Goal: Task Accomplishment & Management: Use online tool/utility

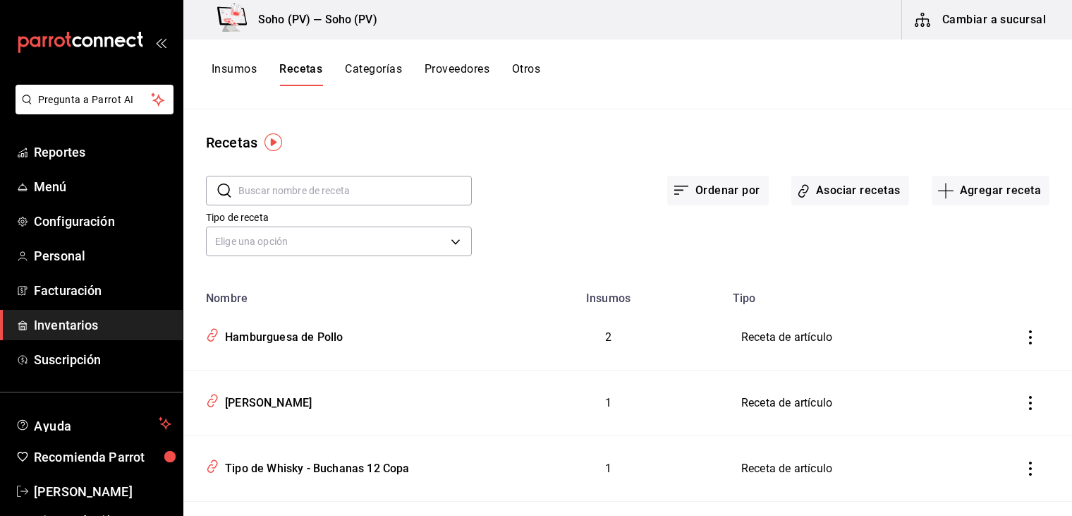
click at [73, 327] on span "Inventarios" at bounding box center [103, 324] width 138 height 19
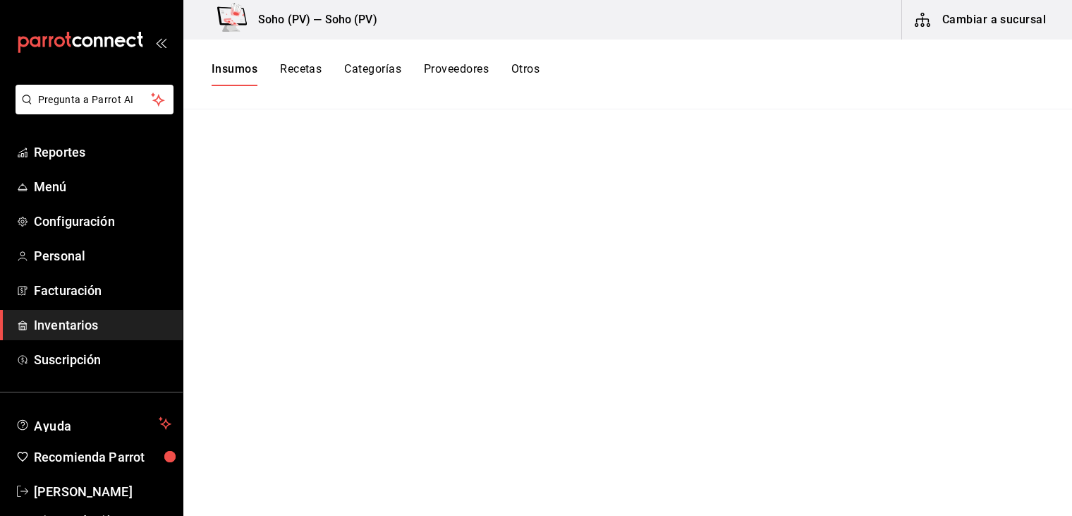
click at [238, 67] on button "Insumos" at bounding box center [235, 74] width 46 height 24
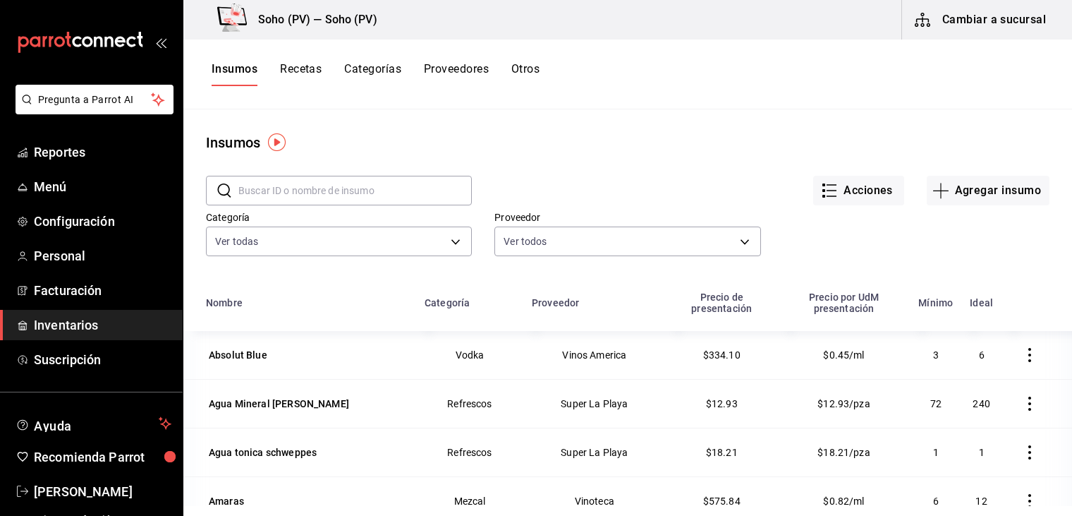
click at [641, 115] on main "Insumos ​ ​ Acciones Agregar insumo Categoría Ver todas 3f6e633e-ee3e-4bbd-96f3…" at bounding box center [627, 307] width 889 height 396
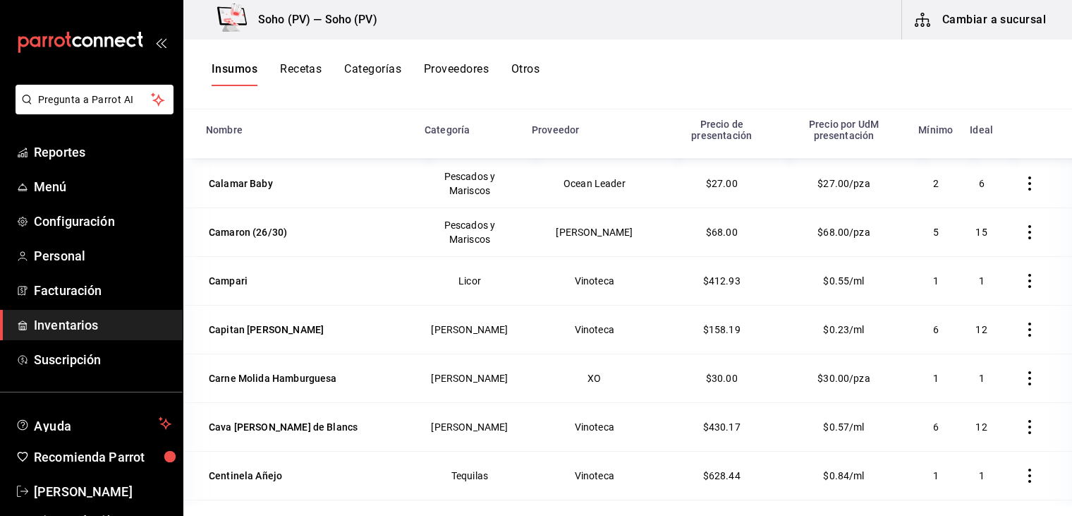
scroll to position [847, 0]
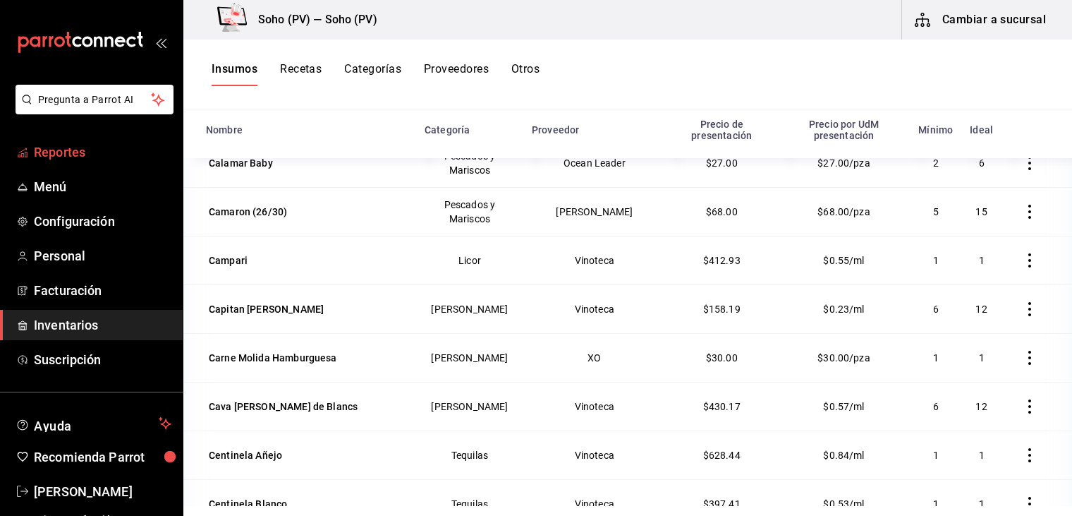
click at [77, 155] on span "Reportes" at bounding box center [103, 152] width 138 height 19
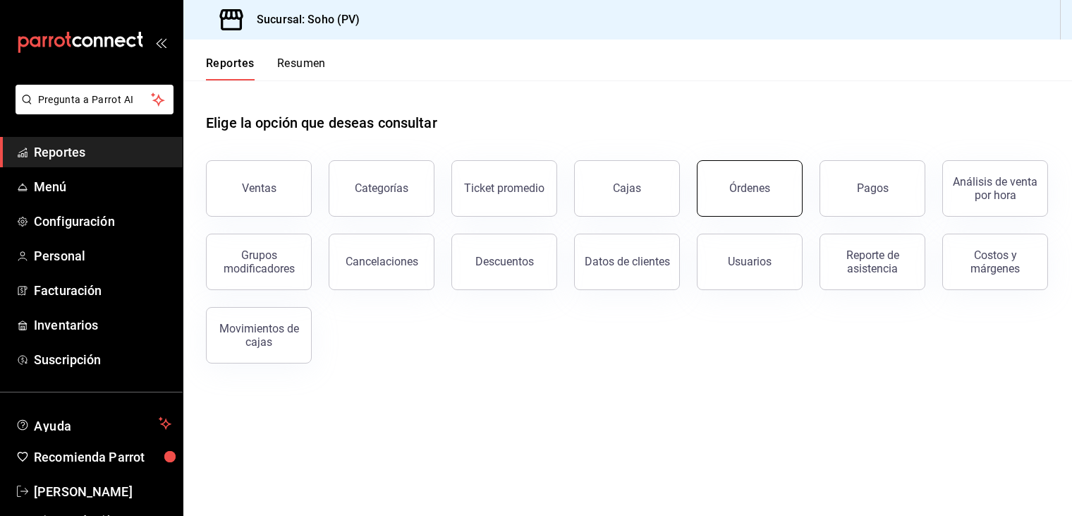
drag, startPoint x: 739, startPoint y: 180, endPoint x: 679, endPoint y: 162, distance: 62.7
click at [737, 176] on button "Órdenes" at bounding box center [750, 188] width 106 height 56
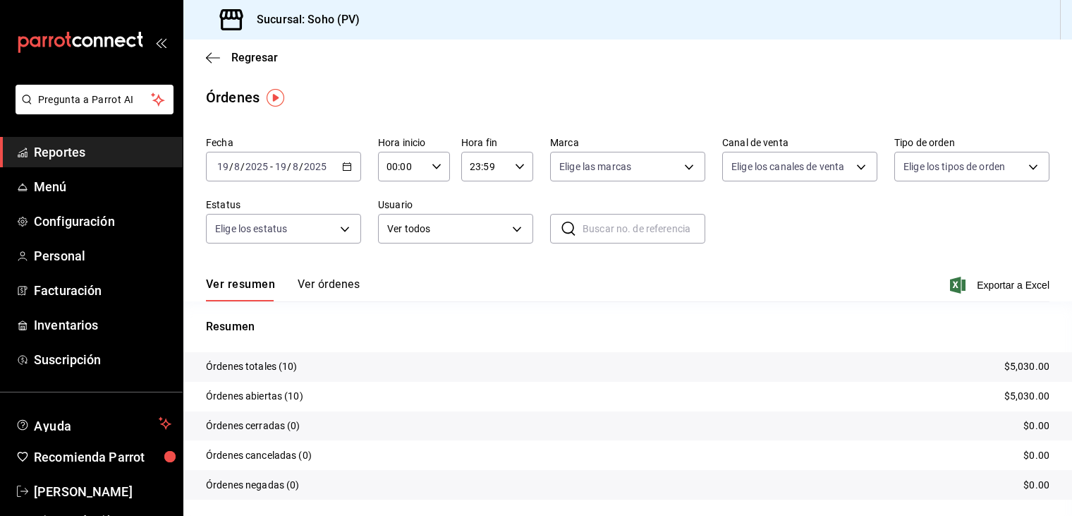
click at [337, 166] on div "[DATE] [DATE] - [DATE] [DATE]" at bounding box center [283, 167] width 155 height 30
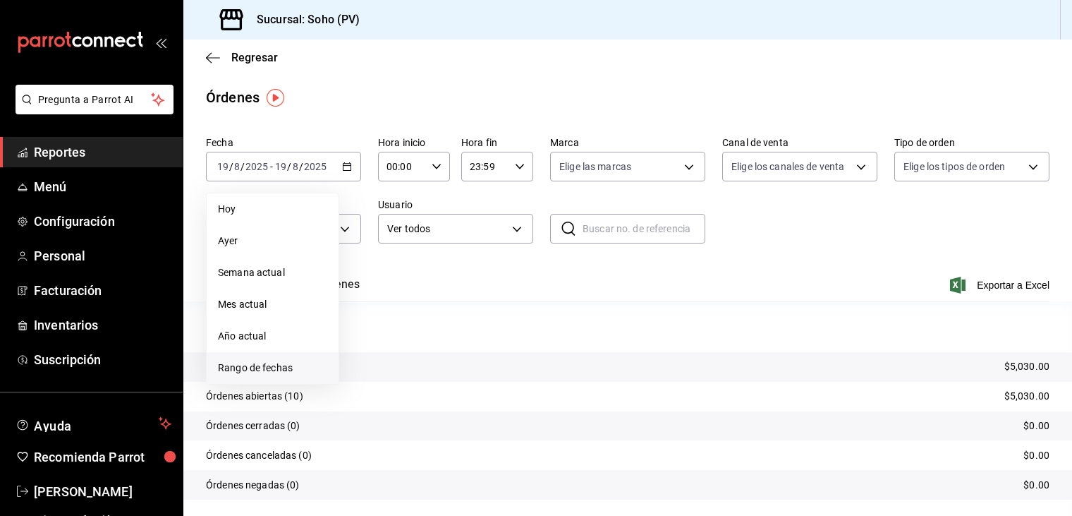
click at [257, 364] on span "Rango de fechas" at bounding box center [272, 368] width 109 height 15
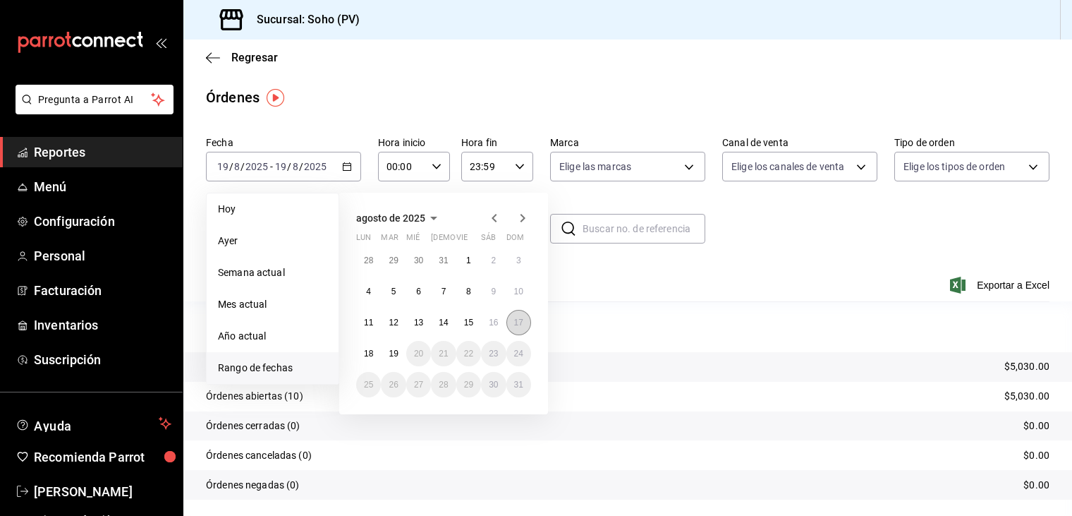
click at [514, 324] on abbr "17" at bounding box center [518, 322] width 9 height 10
click at [514, 323] on abbr "17" at bounding box center [518, 322] width 9 height 10
click at [514, 323] on p "Resumen" at bounding box center [628, 326] width 844 height 17
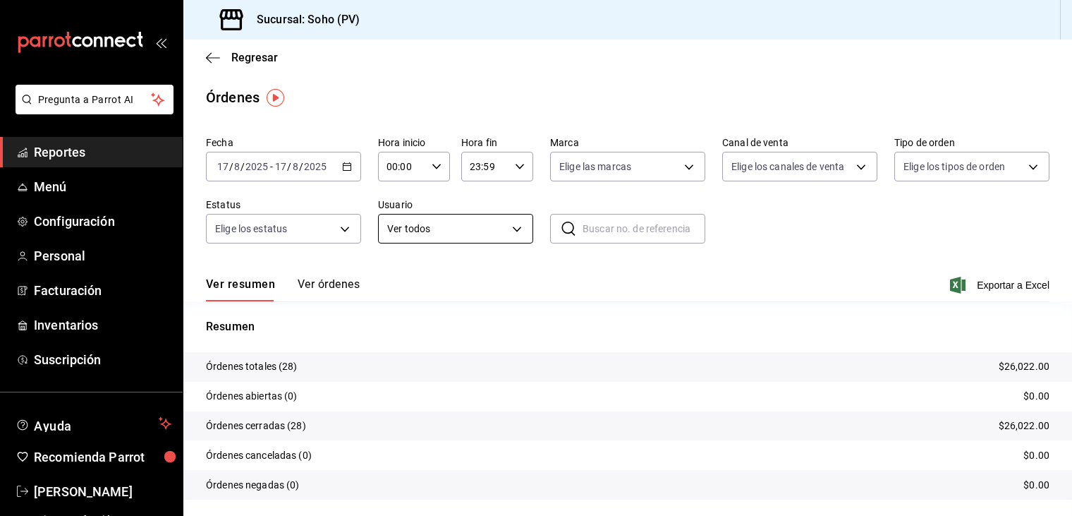
click at [511, 230] on body "Pregunta a Parrot AI Reportes Menú Configuración Personal Facturación Inventari…" at bounding box center [536, 258] width 1072 height 516
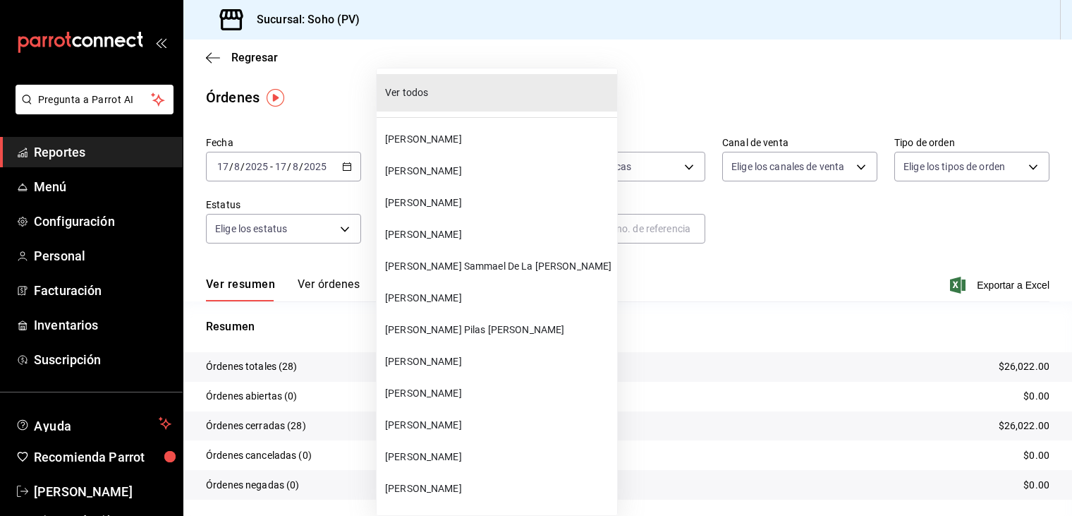
click at [430, 267] on span "[PERSON_NAME] Sammael De La [PERSON_NAME]" at bounding box center [498, 266] width 226 height 15
type input "28609ca3-6ac6-4c9f-b792-812c965fe4d2"
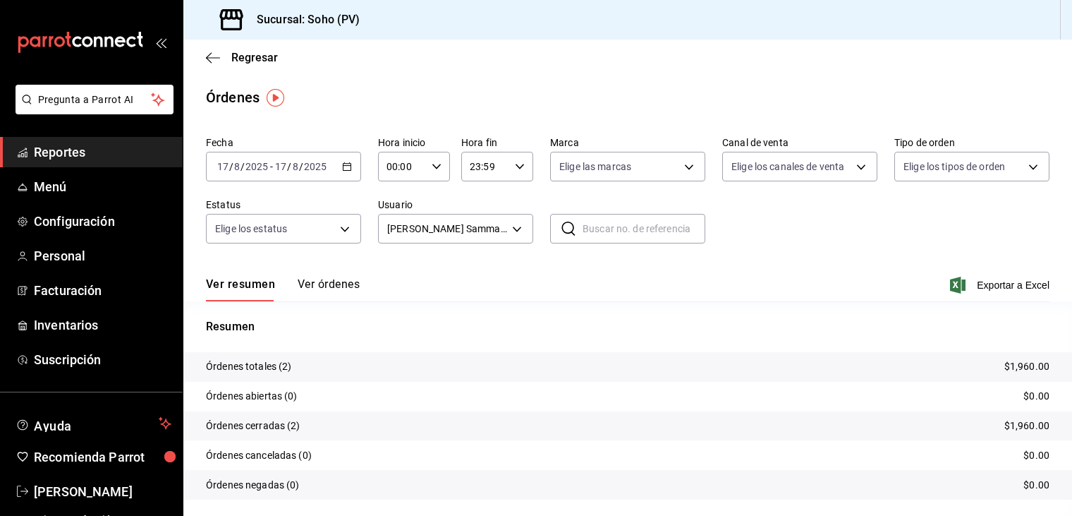
click at [337, 290] on button "Ver órdenes" at bounding box center [329, 289] width 62 height 24
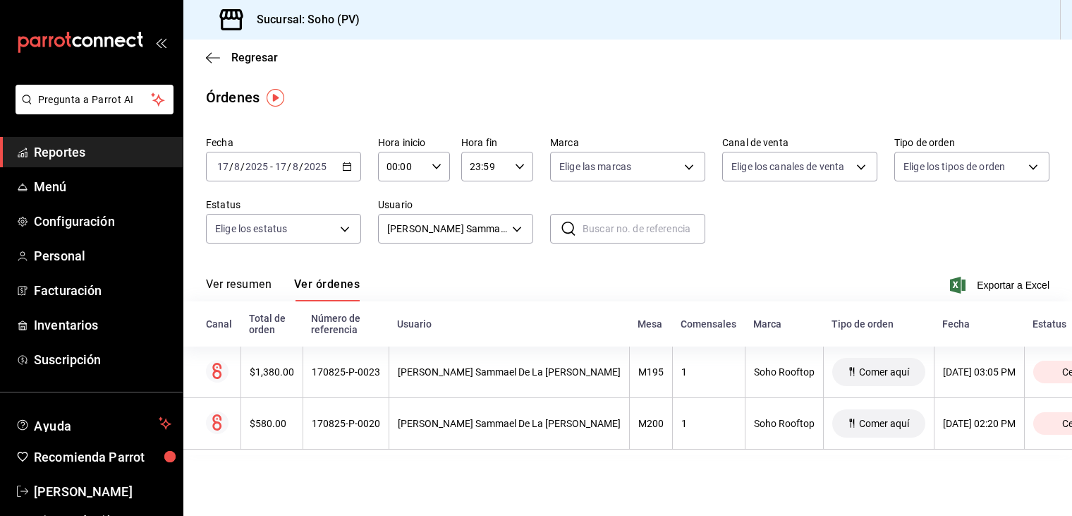
click at [284, 166] on input "17" at bounding box center [280, 166] width 13 height 11
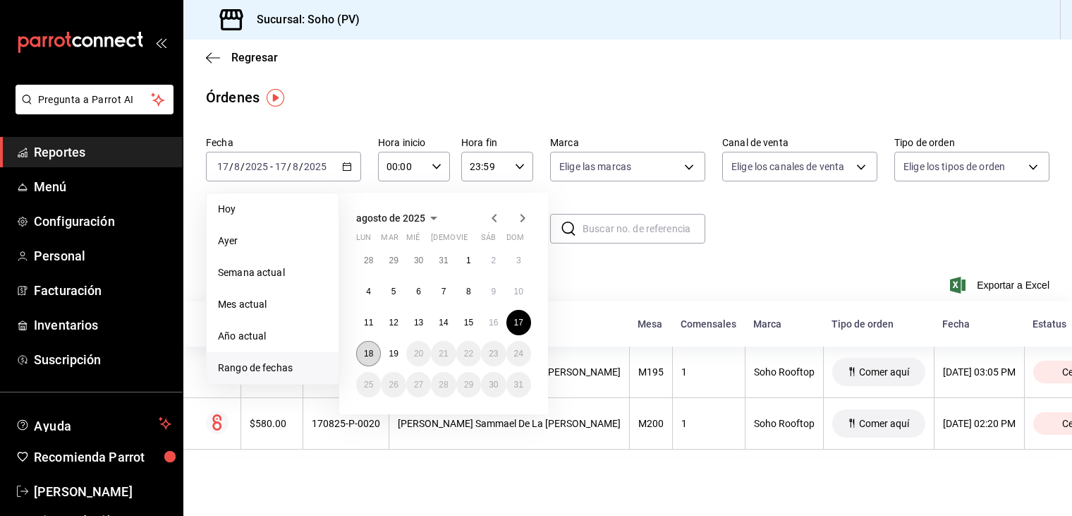
click at [370, 352] on abbr "18" at bounding box center [368, 354] width 9 height 10
click at [370, 349] on abbr "18" at bounding box center [368, 354] width 9 height 10
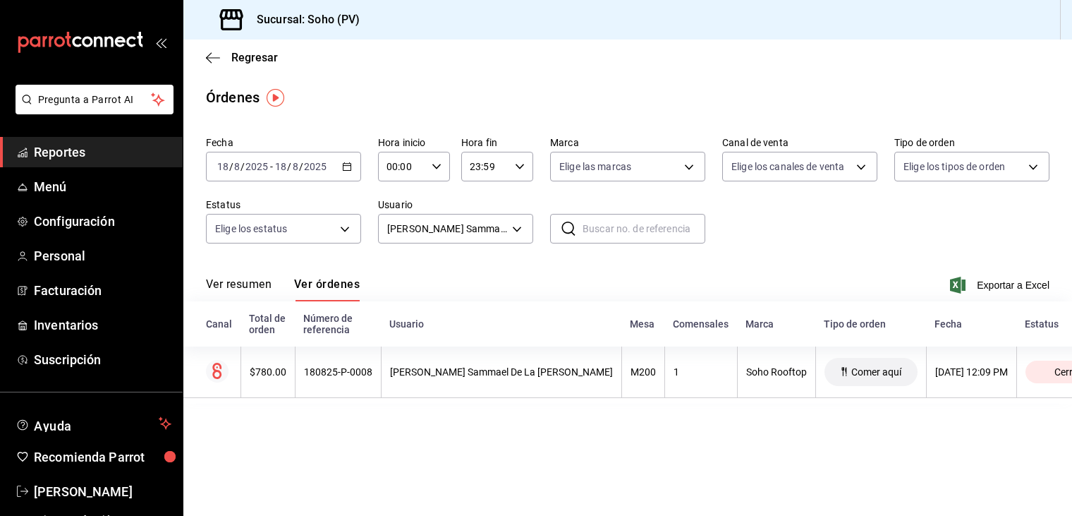
click at [346, 166] on icon "button" at bounding box center [347, 167] width 10 height 10
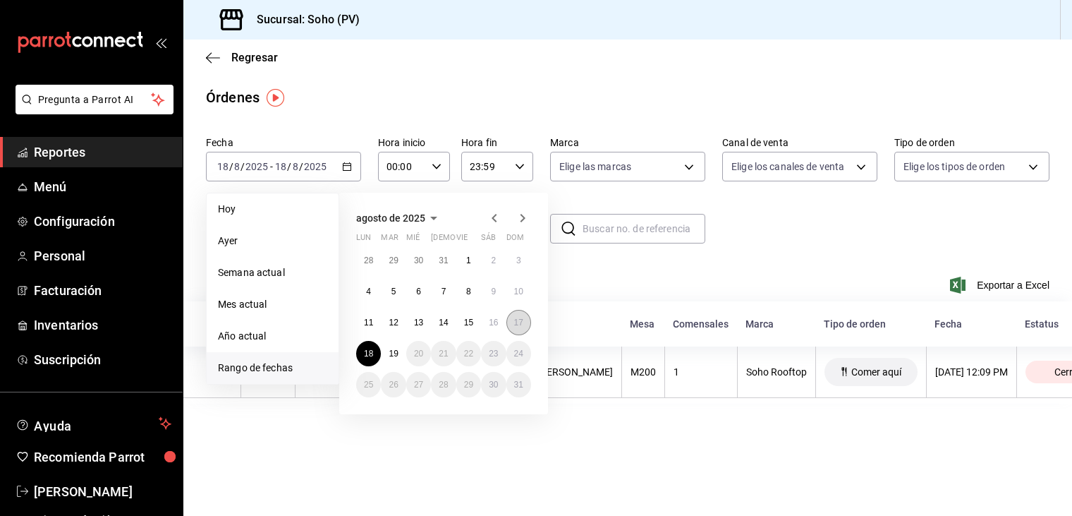
click at [516, 325] on abbr "17" at bounding box center [518, 322] width 9 height 10
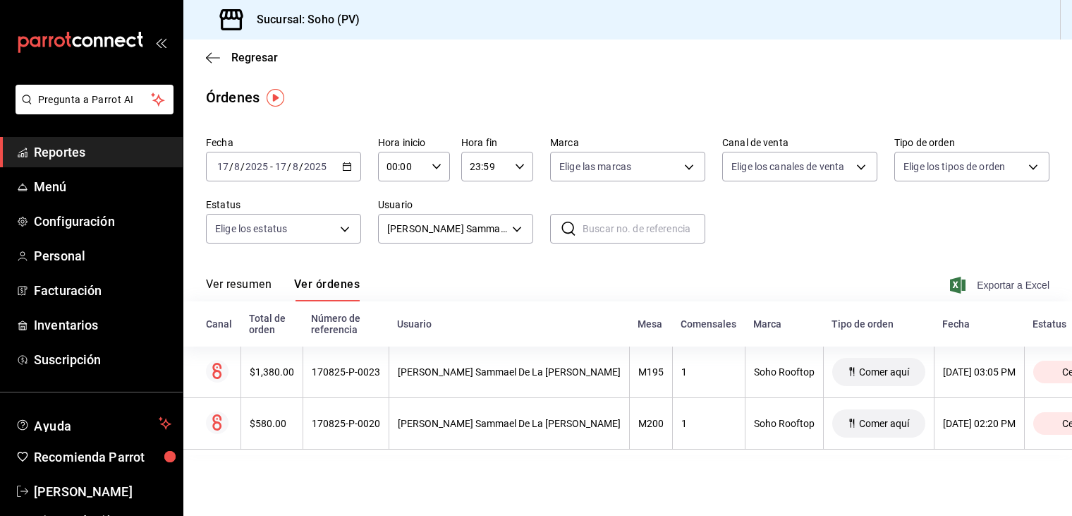
click at [999, 282] on span "Exportar a Excel" at bounding box center [1001, 285] width 97 height 17
click at [344, 164] on icon "button" at bounding box center [347, 167] width 10 height 10
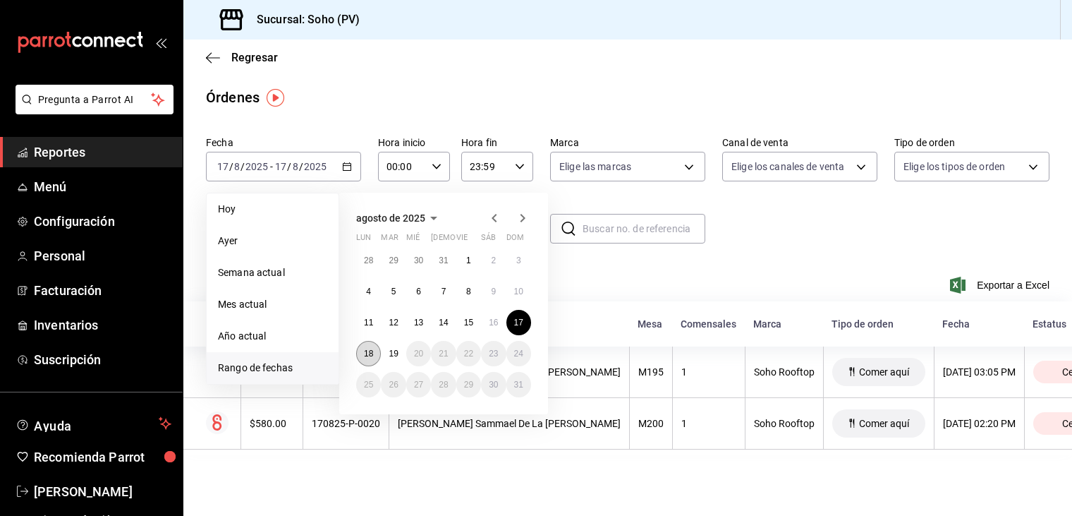
click at [373, 352] on button "18" at bounding box center [368, 353] width 25 height 25
click at [373, 354] on button "18" at bounding box center [368, 353] width 25 height 25
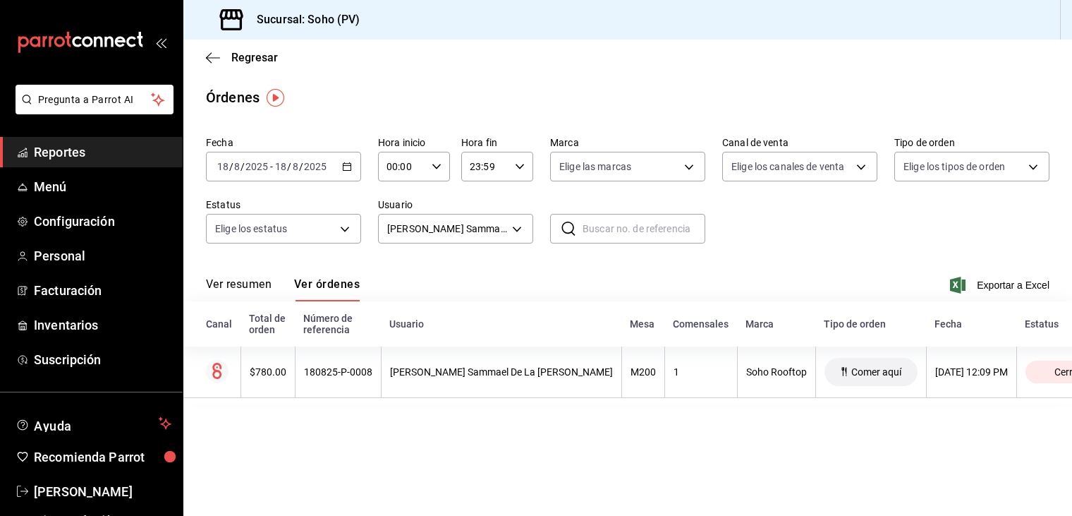
click at [995, 287] on span "Exportar a Excel" at bounding box center [1001, 285] width 97 height 17
